Goal: Task Accomplishment & Management: Manage account settings

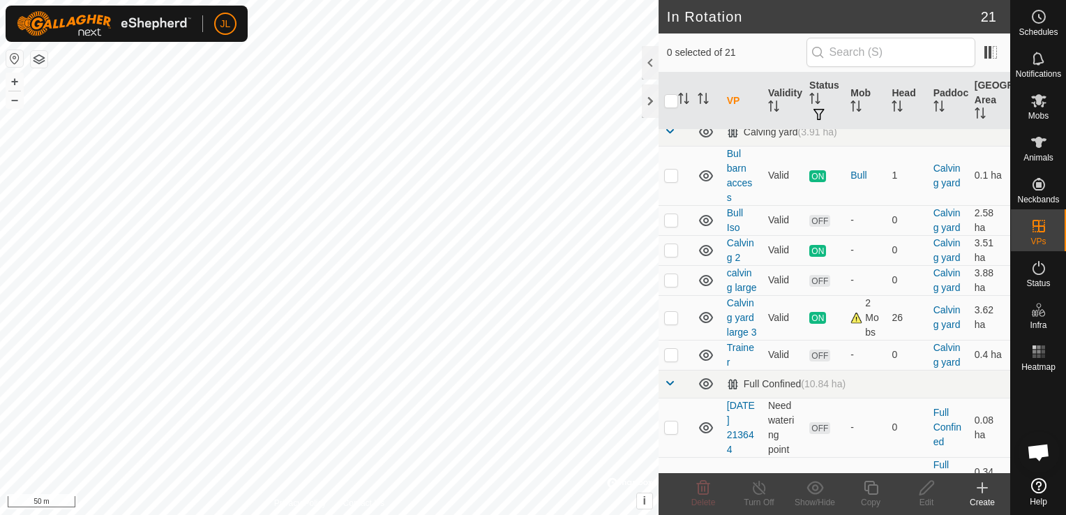
scroll to position [702, 0]
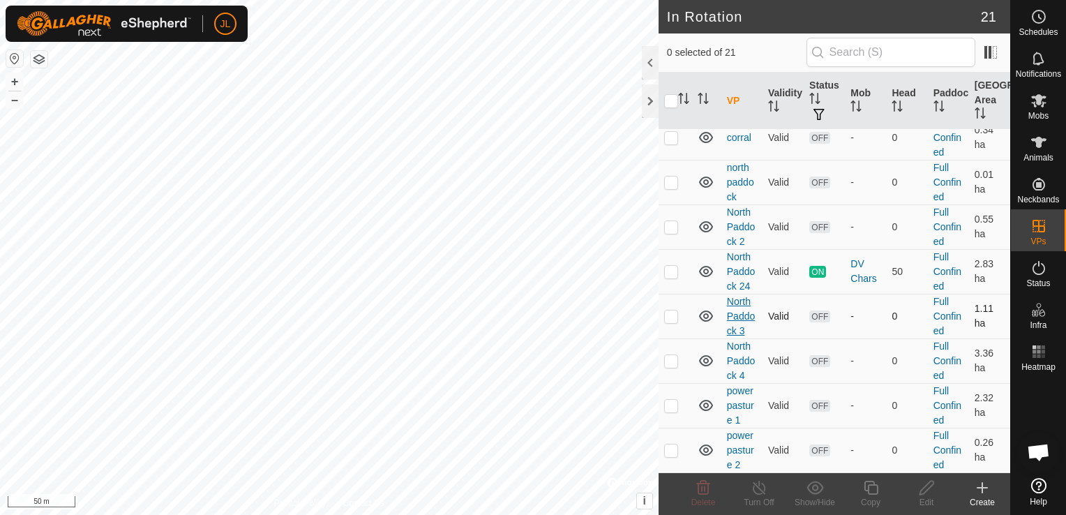
click at [729, 335] on link "North Paddock 3" at bounding box center [741, 316] width 28 height 40
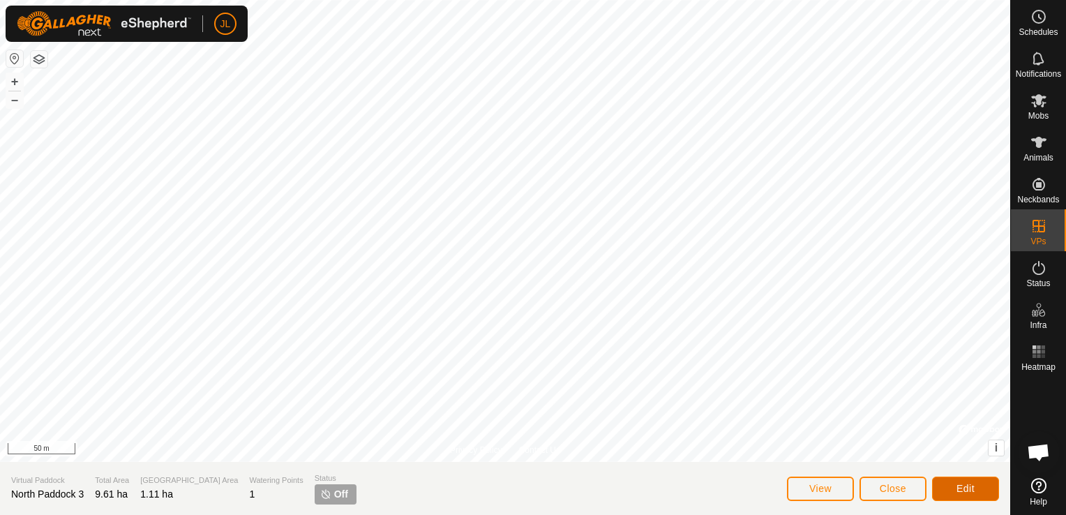
click at [955, 486] on button "Edit" at bounding box center [965, 488] width 67 height 24
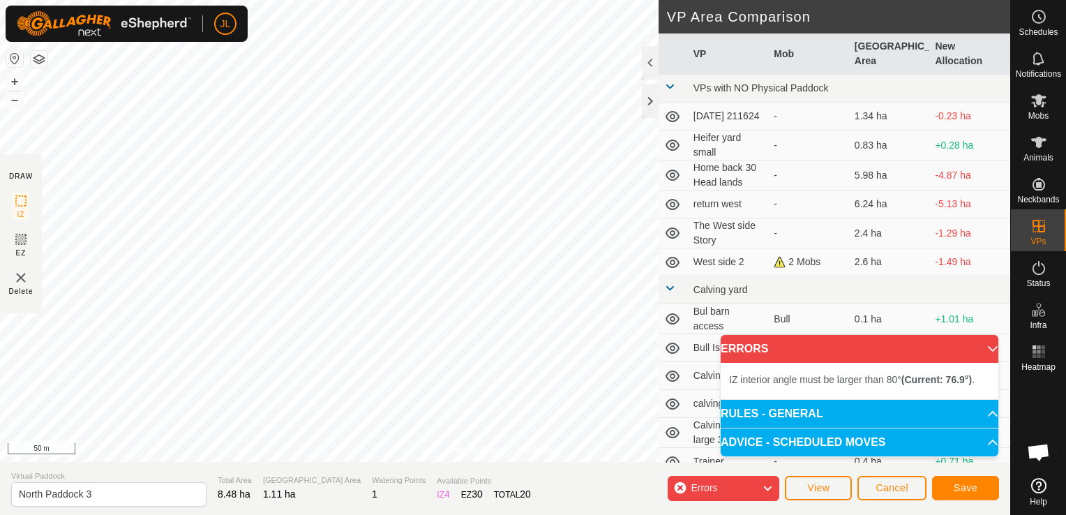
click at [361, 419] on div "Status: OFF Type: Inclusion Zone + – ⇧ i © Mapbox , © OpenStreetMap , Improve t…" at bounding box center [505, 231] width 1010 height 462
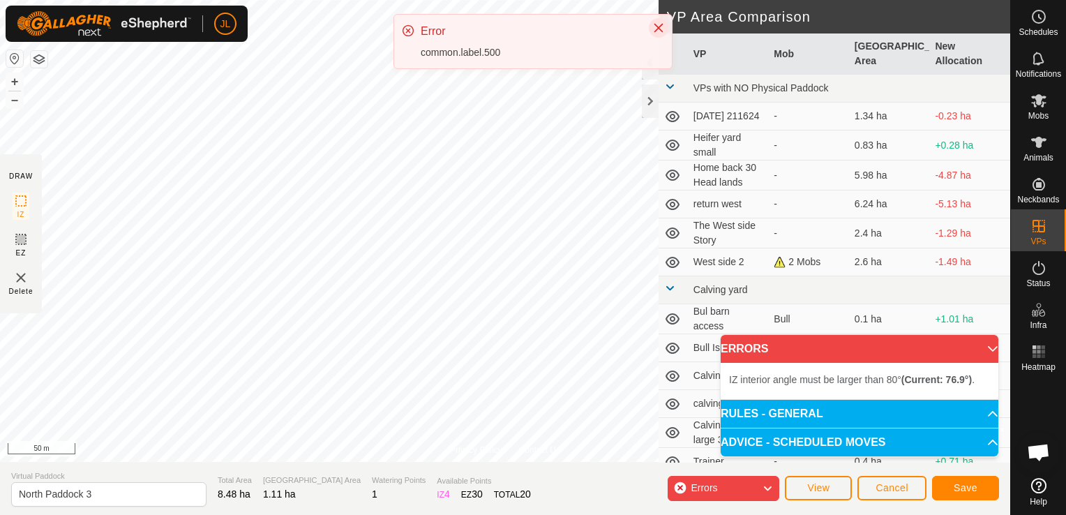
click at [661, 33] on button "Close" at bounding box center [659, 28] width 20 height 20
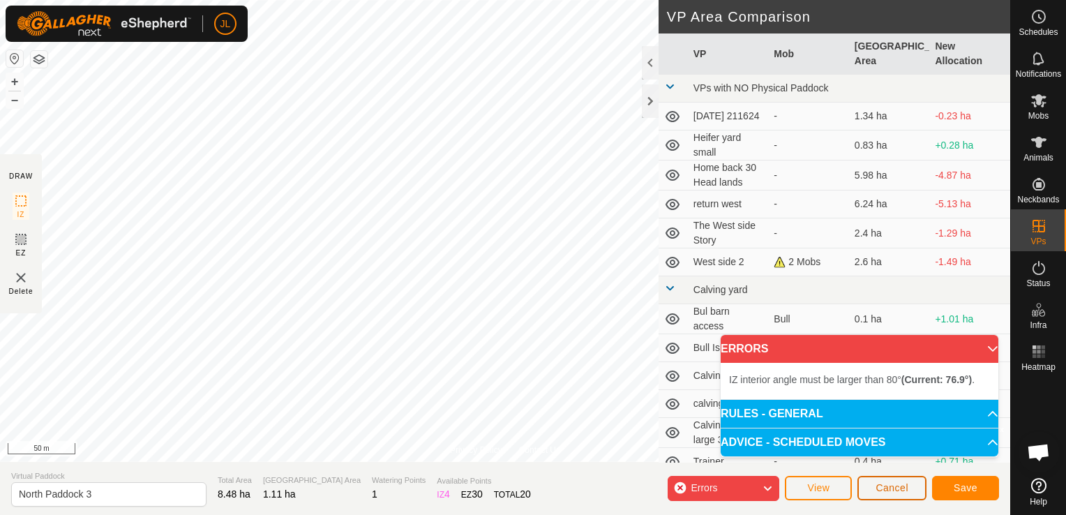
click at [893, 487] on span "Cancel" at bounding box center [891, 487] width 33 height 11
click at [885, 487] on span "Cancel" at bounding box center [891, 487] width 33 height 11
